Goal: Task Accomplishment & Management: Complete application form

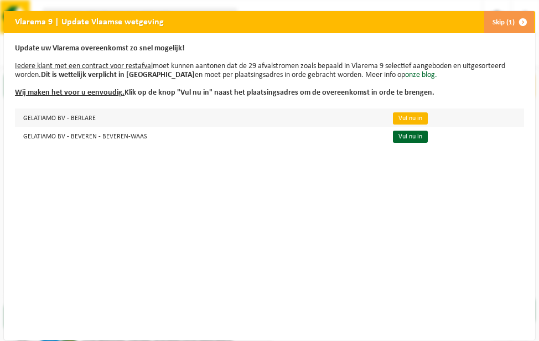
click at [406, 121] on link "Vul nu in" at bounding box center [410, 118] width 35 height 12
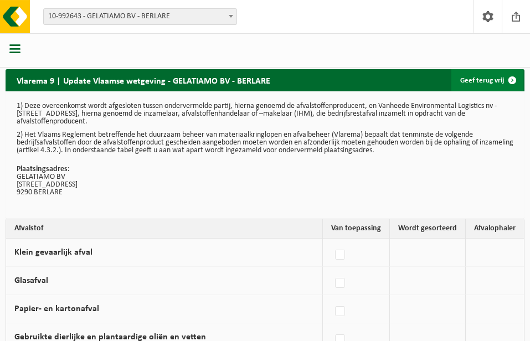
click at [510, 78] on span at bounding box center [512, 80] width 22 height 22
